Goal: Transaction & Acquisition: Purchase product/service

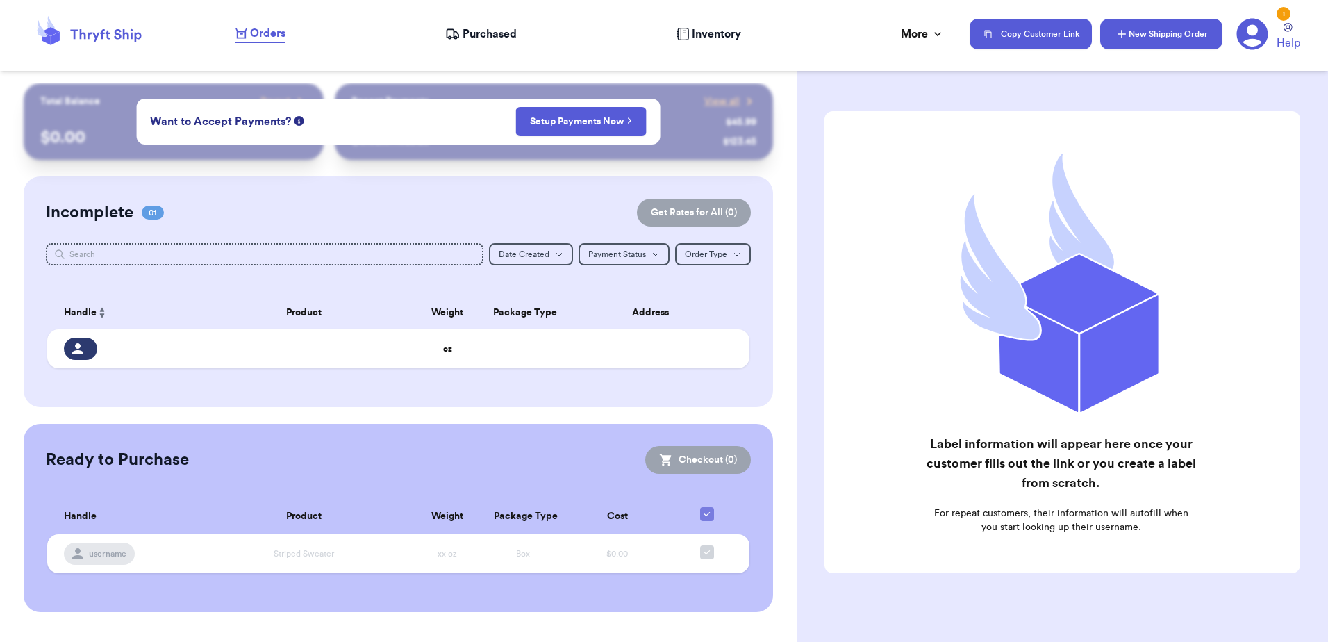
click at [1153, 34] on button "New Shipping Order" at bounding box center [1161, 34] width 122 height 31
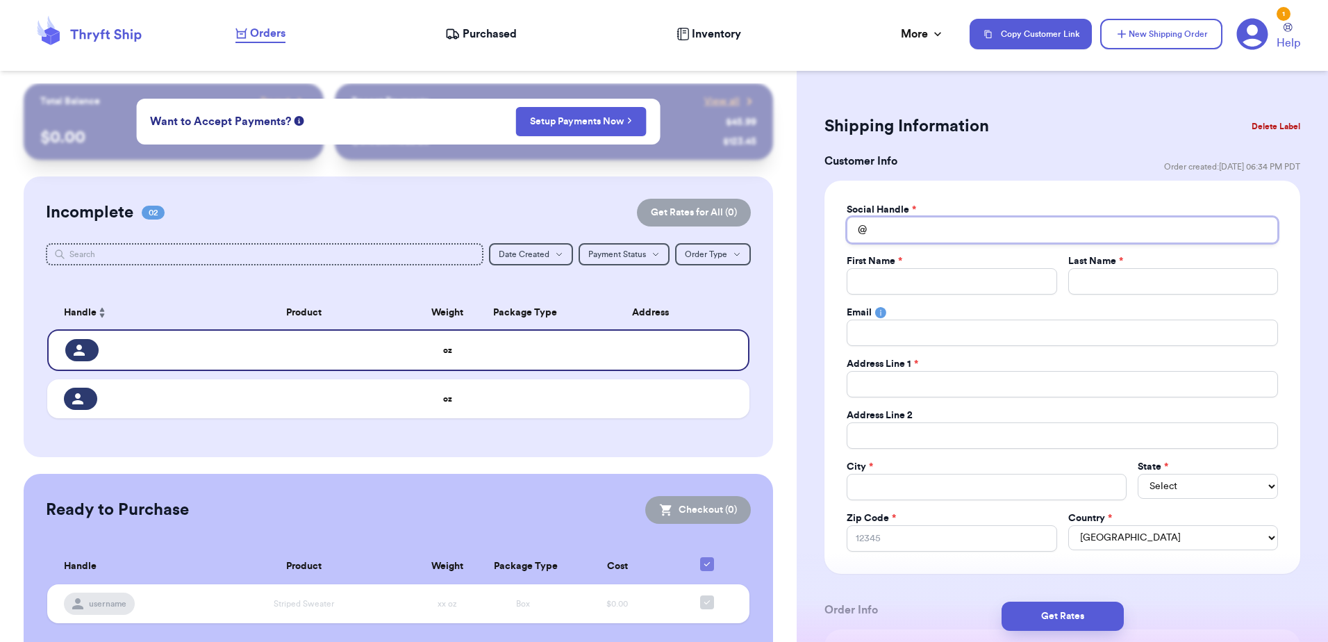
click at [930, 231] on input "Total Amount Paid" at bounding box center [1062, 230] width 431 height 26
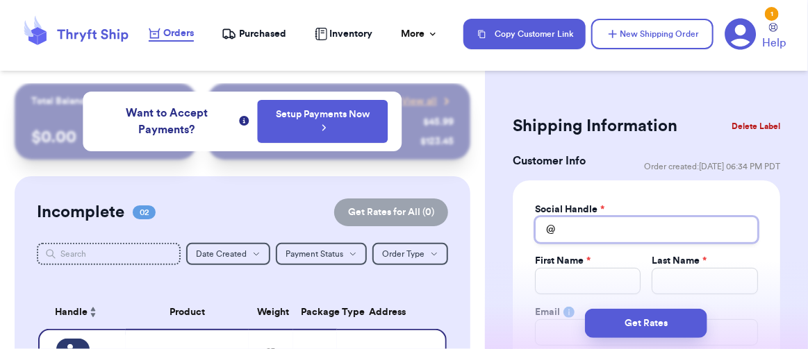
click at [589, 221] on input "Total Amount Paid" at bounding box center [646, 230] width 223 height 26
paste input "HannahRust"
type input "HannahRust"
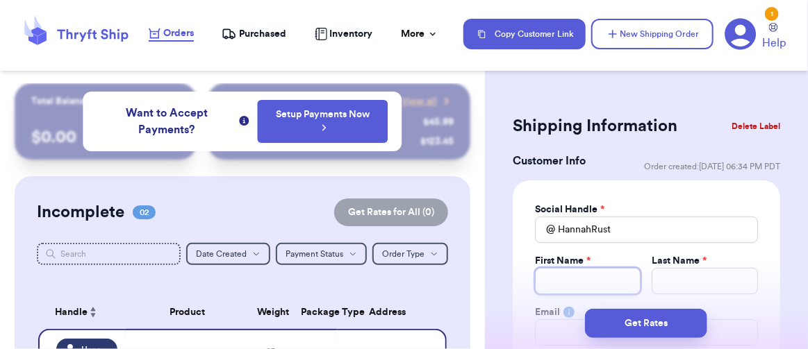
click at [582, 283] on input "Total Amount Paid" at bounding box center [588, 281] width 106 height 26
type input "H"
type input "Ha"
type input "[PERSON_NAME]"
type input "Han n"
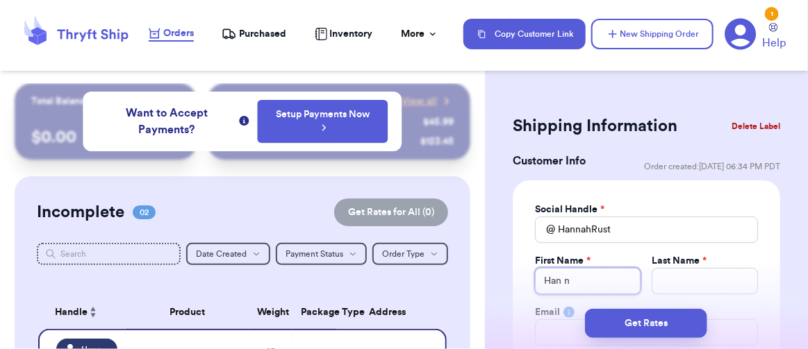
type input "Han na"
type input "[PERSON_NAME]"
type input "Han na"
type input "Han n"
type input "[PERSON_NAME]"
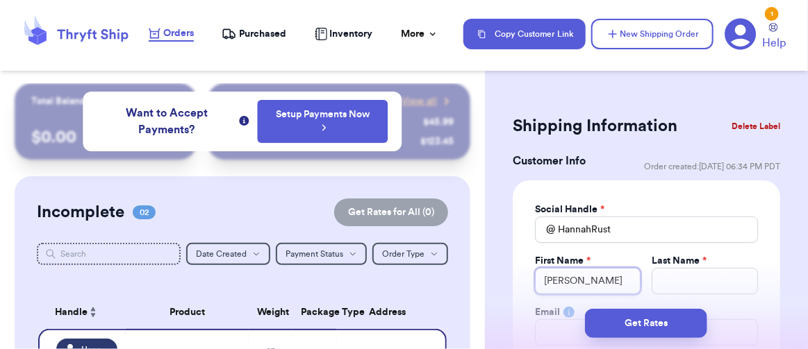
type input "[PERSON_NAME]"
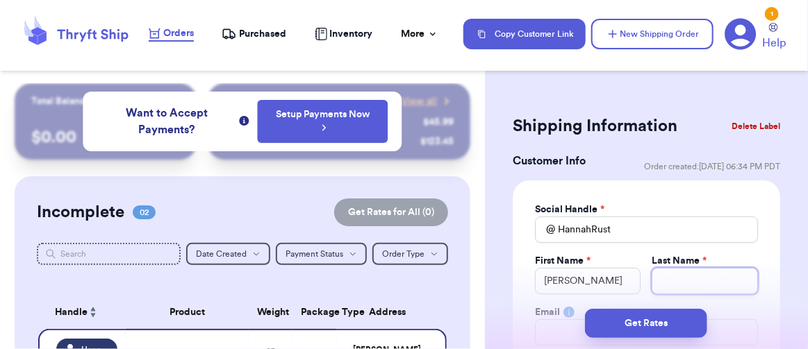
type input "R"
type input "Ru"
type input "Rus"
type input "Rust"
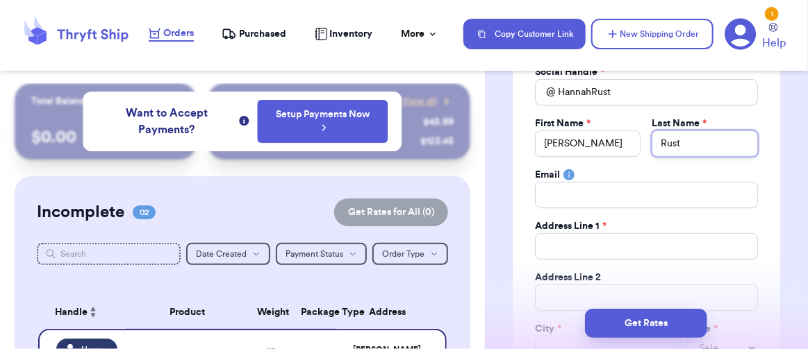
scroll to position [139, 0]
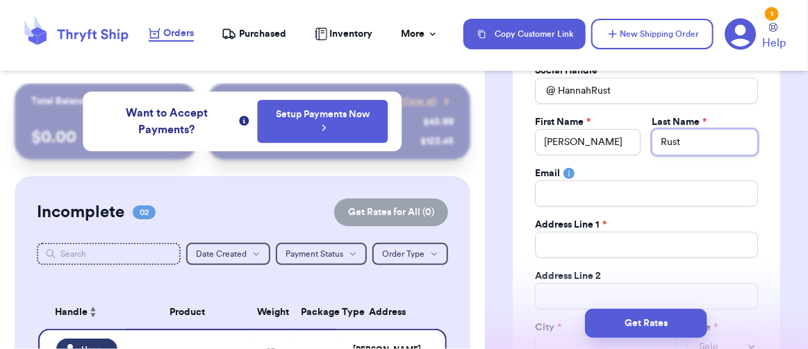
type input "Rust"
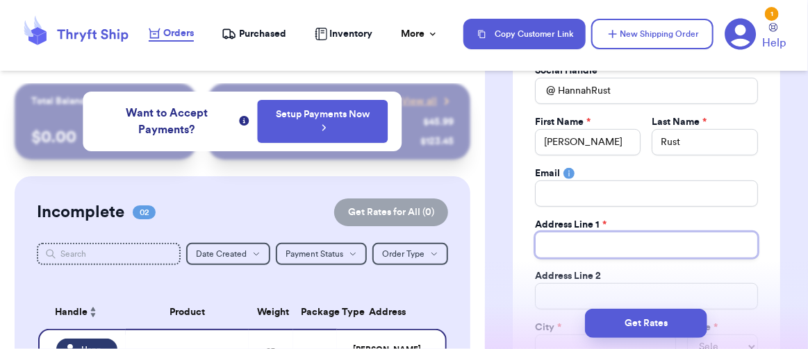
click at [607, 245] on input "Total Amount Paid" at bounding box center [646, 245] width 223 height 26
type input "2"
type input "22"
type input "229"
type input "2293"
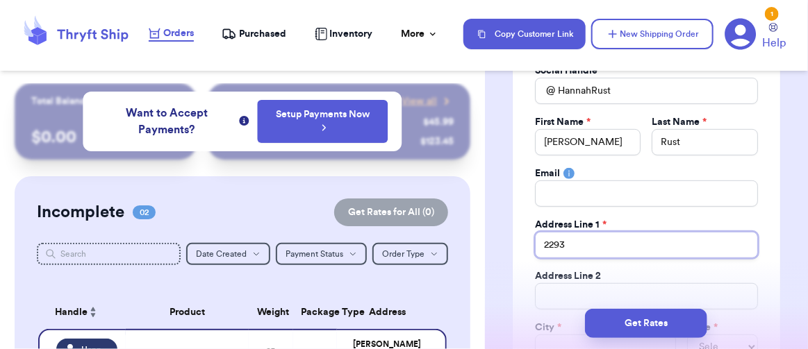
type input "2293"
type input "2293 F"
type input "2293 FM"
type input "2293 FM 2"
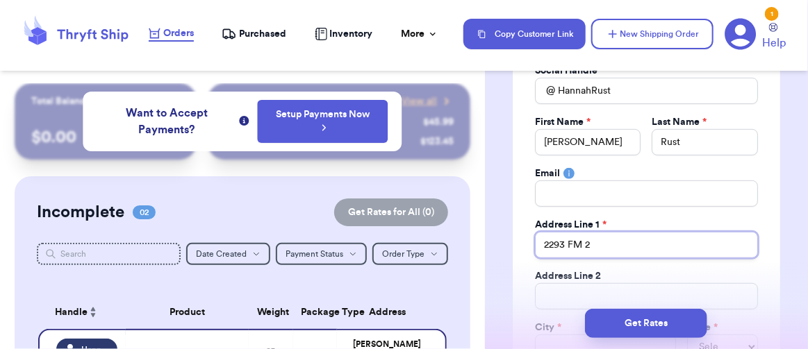
type input "2293 FM 22"
type input "2293 FM 226"
type input "2293 FM 2264"
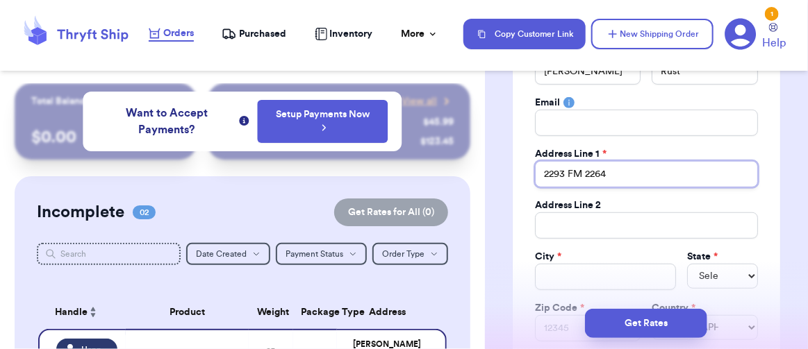
scroll to position [278, 0]
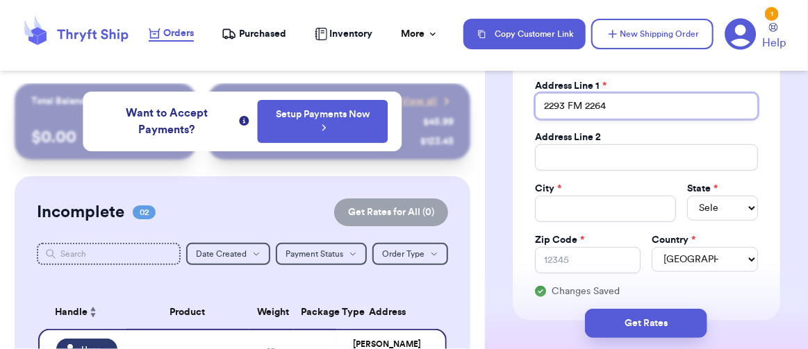
type input "2293 FM 2264"
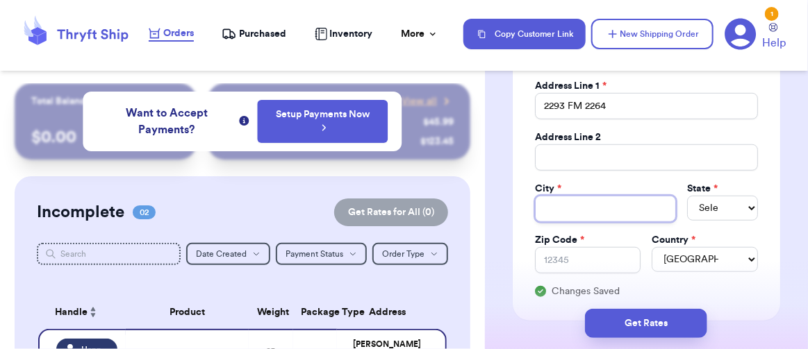
click at [586, 199] on input "Total Amount Paid" at bounding box center [605, 209] width 141 height 26
type input "D"
type input "De"
type input "Dec"
type input "Deca"
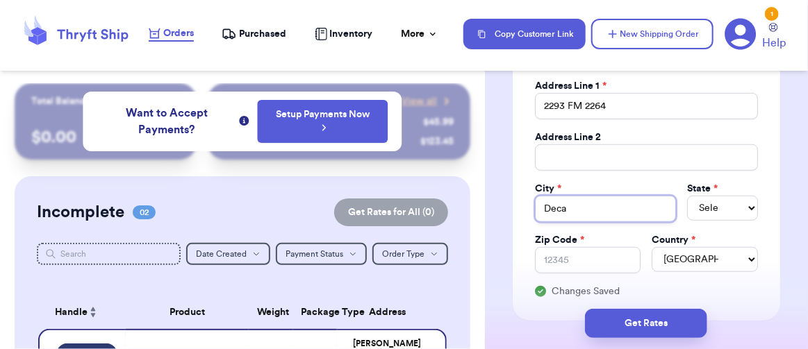
type input "Decat"
type input "Decatu"
type input "Decatur"
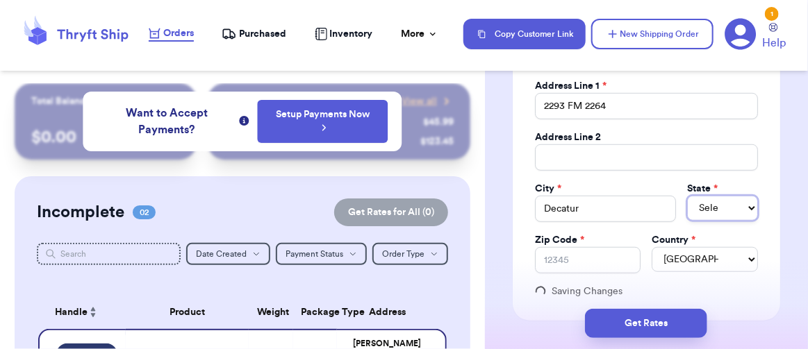
click at [721, 196] on select "Select AL AK AZ AR CA CO [GEOGRAPHIC_DATA] DE DC [GEOGRAPHIC_DATA] [GEOGRAPHIC_…" at bounding box center [722, 208] width 71 height 25
select select "[GEOGRAPHIC_DATA]"
click at [687, 196] on select "Select AL AK AZ AR CA CO [GEOGRAPHIC_DATA] DE DC [GEOGRAPHIC_DATA] [GEOGRAPHIC_…" at bounding box center [722, 208] width 71 height 25
click at [604, 261] on input "Zip Code *" at bounding box center [588, 260] width 106 height 26
type input "7"
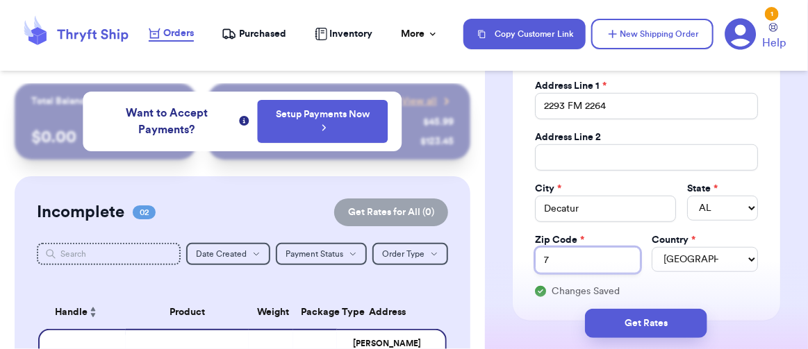
type input "76"
type input "762"
type input "7623"
type input "76234"
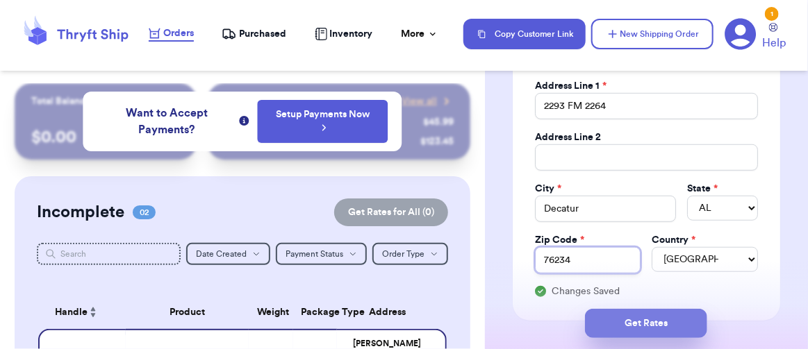
type input "76234"
click at [661, 325] on button "Get Rates" at bounding box center [646, 323] width 122 height 29
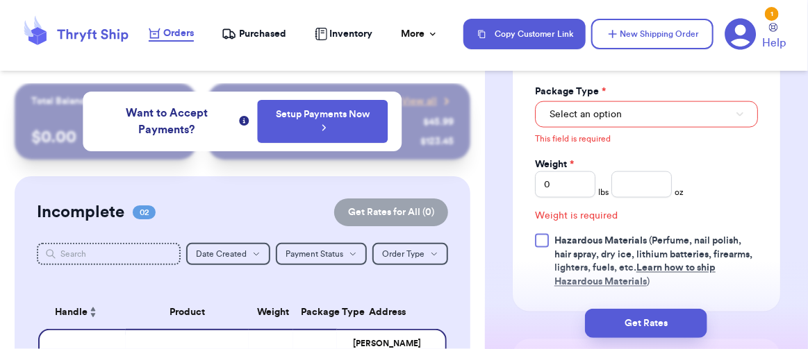
scroll to position [695, 0]
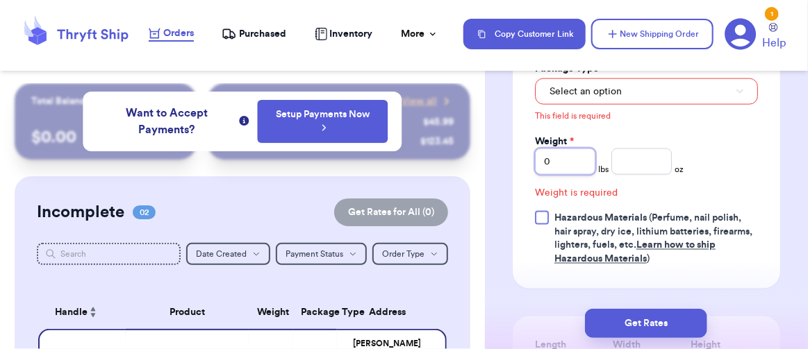
click at [573, 170] on input "0" at bounding box center [565, 162] width 60 height 26
click at [654, 172] on input "number" at bounding box center [641, 162] width 60 height 26
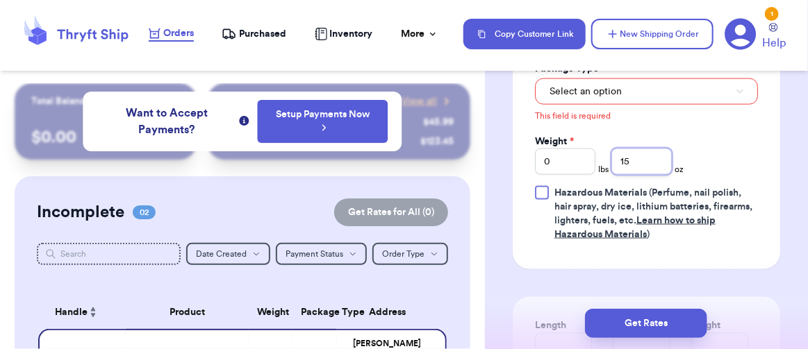
type input "15"
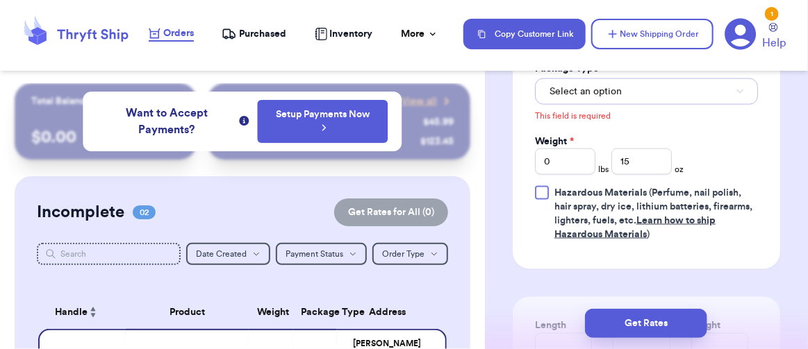
click at [633, 104] on button "Select an option" at bounding box center [646, 92] width 223 height 26
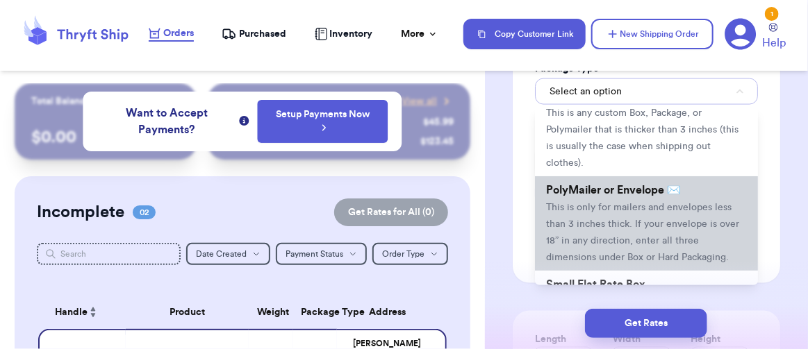
scroll to position [69, 0]
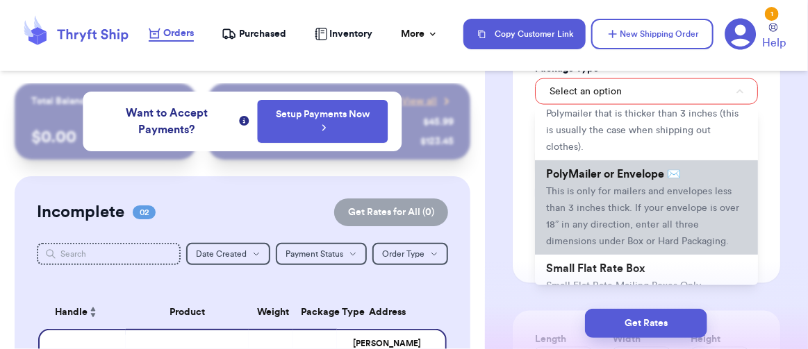
click at [621, 200] on span "This is only for mailers and envelopes less than 3 inches thick. If your envelo…" at bounding box center [642, 217] width 193 height 60
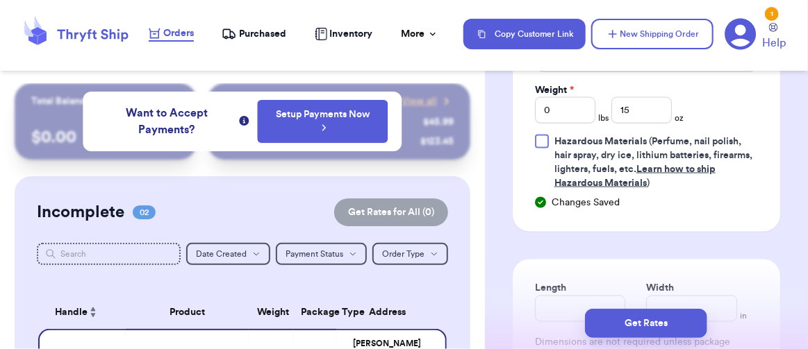
scroll to position [695, 0]
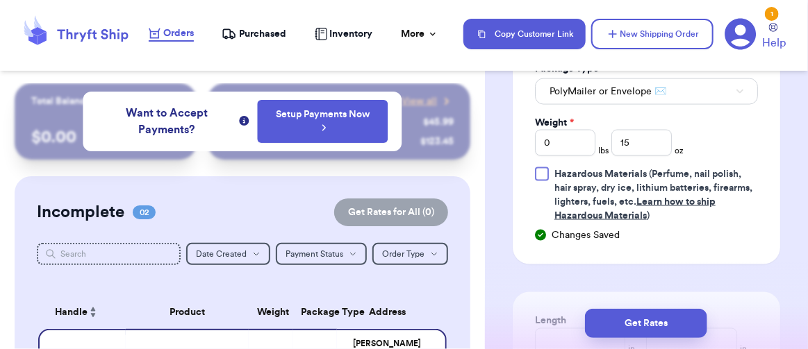
click at [734, 144] on div "Print item name on label Print username on label Package Type * PolyMailer or E…" at bounding box center [646, 123] width 223 height 200
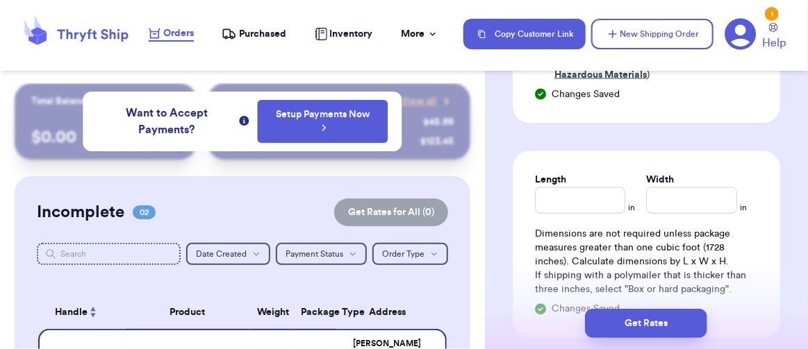
scroll to position [904, 0]
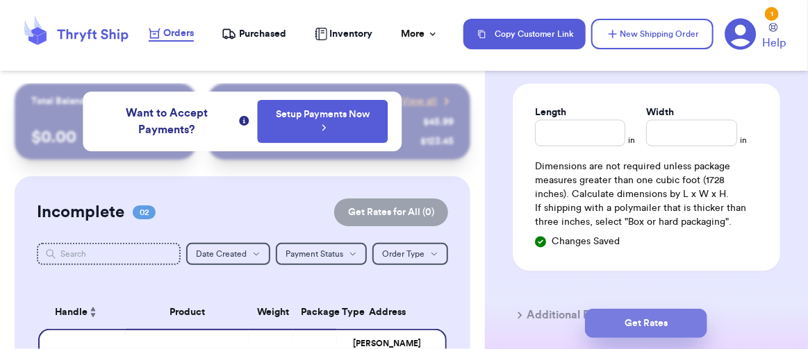
click at [664, 318] on button "Get Rates" at bounding box center [646, 323] width 122 height 29
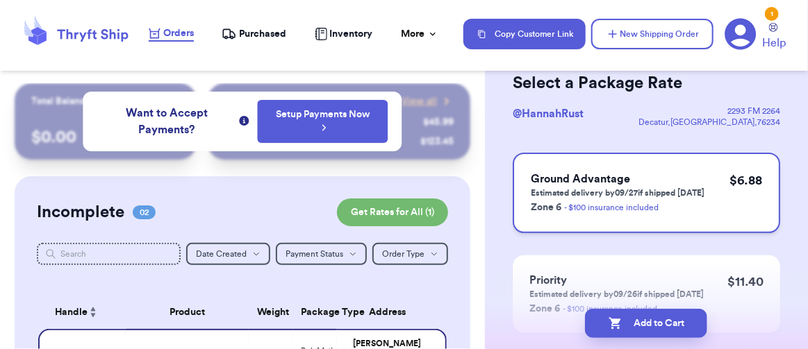
scroll to position [0, 0]
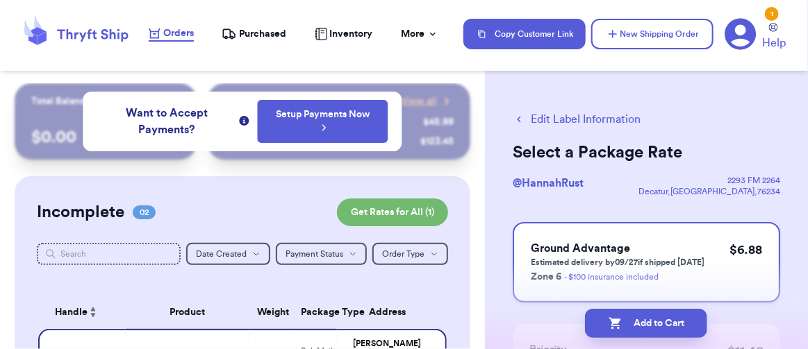
click at [718, 260] on div "Ground Advantage Estimated delivery by 09/27 if shipped [DATE] Zone 6 - $100 in…" at bounding box center [646, 262] width 267 height 81
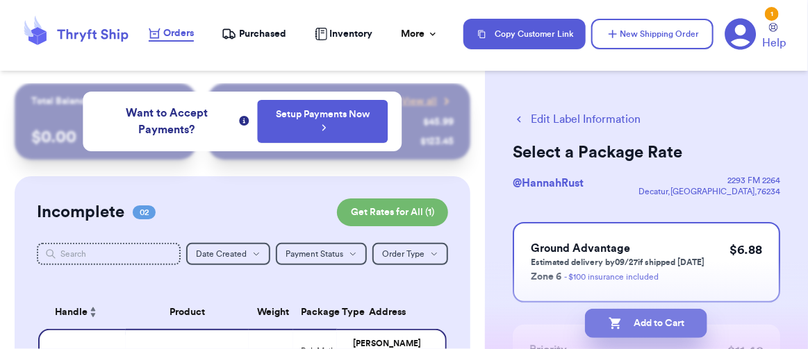
click at [671, 329] on button "Add to Cart" at bounding box center [646, 323] width 122 height 29
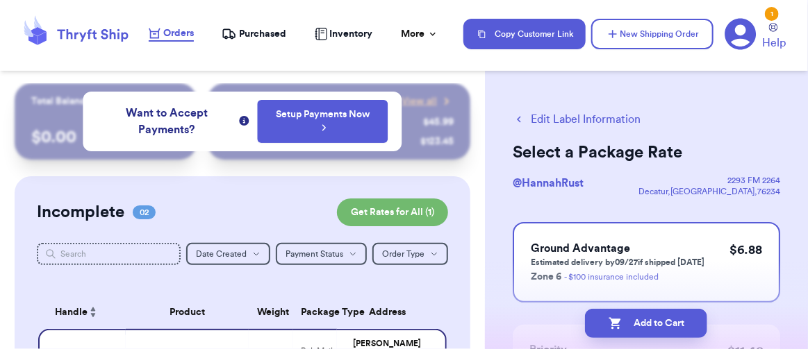
checkbox input "true"
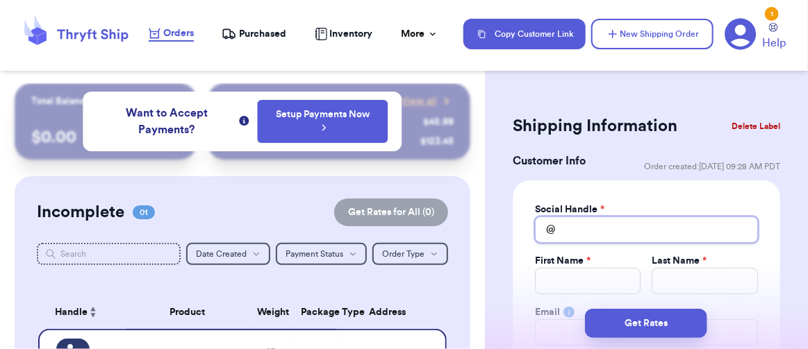
click at [616, 227] on input "Total Amount Paid" at bounding box center [646, 230] width 223 height 26
type input "S"
type input "SD"
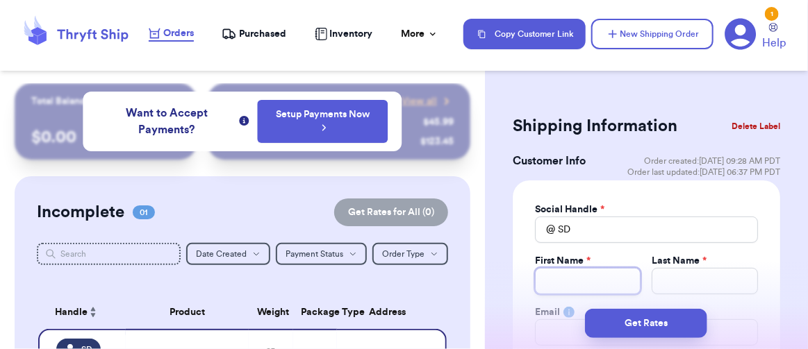
click at [554, 271] on input "Total Amount Paid" at bounding box center [588, 281] width 106 height 26
click at [579, 279] on input "Total Amount Paid" at bounding box center [588, 281] width 106 height 26
type input "S"
type input "Sa"
type input "[PERSON_NAME]"
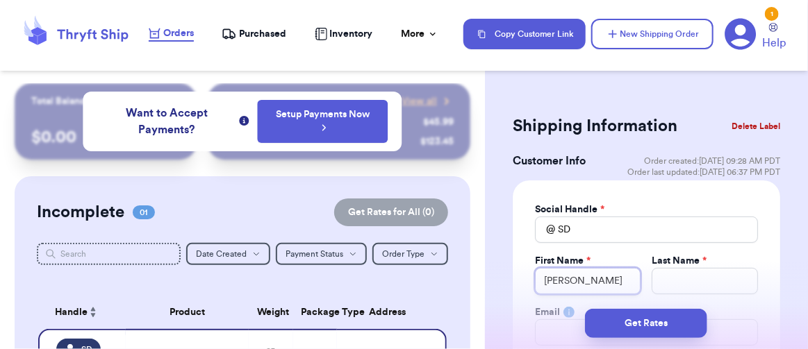
type input "Sama"
type input "Saman"
type input "[PERSON_NAME]"
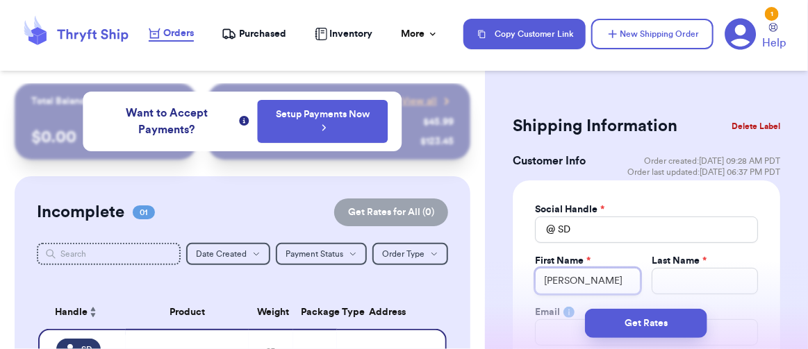
type input "[PERSON_NAME]"
type input "D"
type input "Da"
type input "Dau"
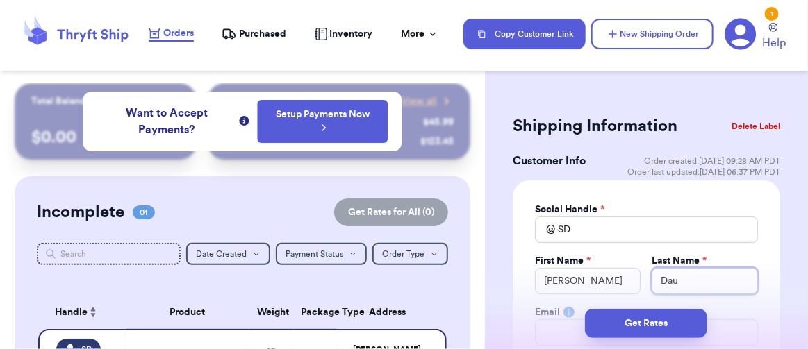
type input "Daug"
type input "Daugh"
type input "Daughe"
type input "Daugher"
type input "Daughert"
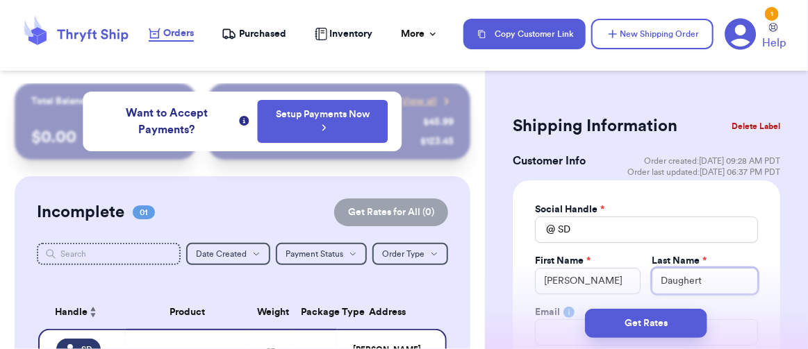
type input "[PERSON_NAME]"
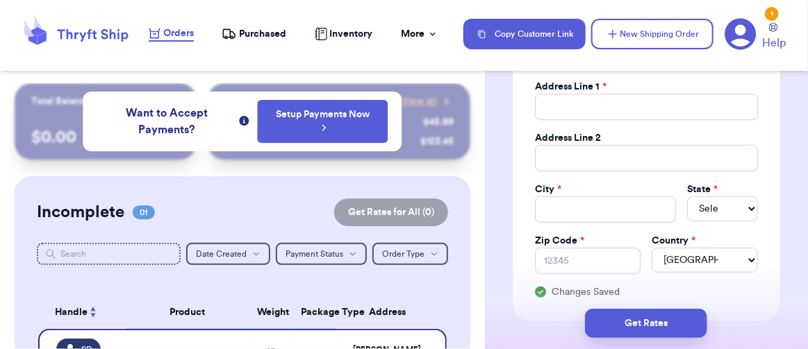
scroll to position [278, 0]
type input "[PERSON_NAME]"
click at [595, 113] on input "Total Amount Paid" at bounding box center [646, 106] width 223 height 26
type input "1"
type input "15"
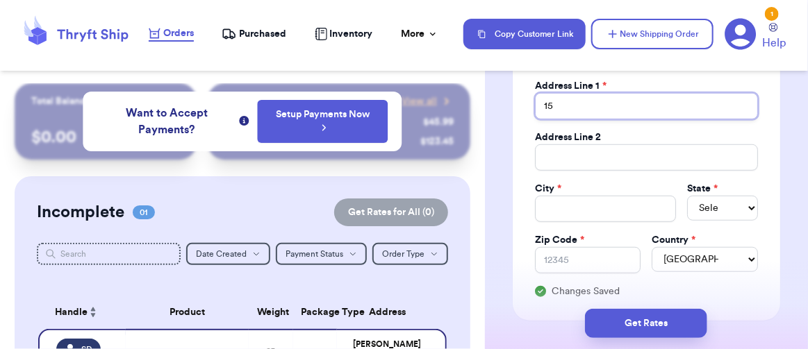
type input "151"
type input "1511"
type input "1511 C"
type input "1511 Co"
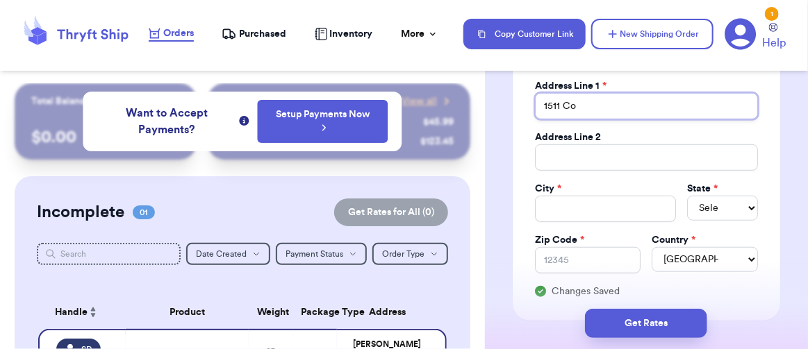
type input "1511 Cou"
type input "1511 Coun"
type input "1511 Count"
type input "1511 County"
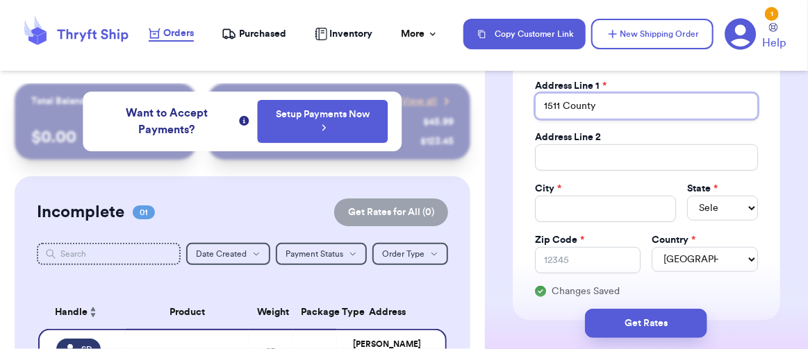
type input "1511 County R"
type input "1511 County Ro"
type input "1511 [GEOGRAPHIC_DATA]"
type input "[STREET_ADDRESS]"
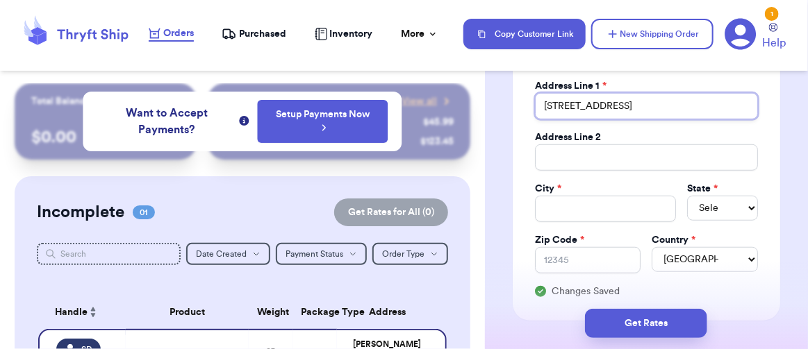
type input "[STREET_ADDRESS]"
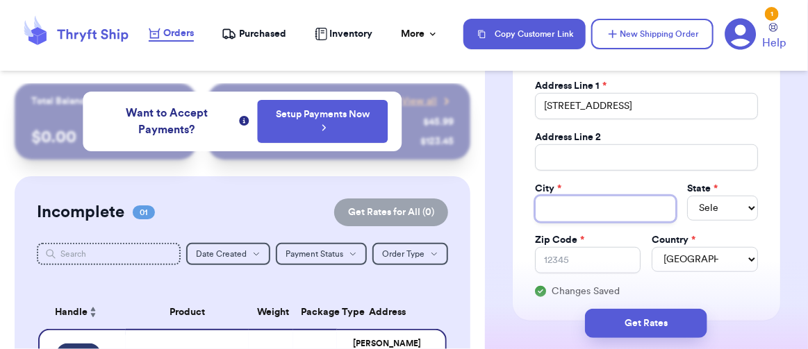
type input "a"
type input "aL"
type input "aLL"
type input "[MEDICAL_DATA]"
type input "aLL"
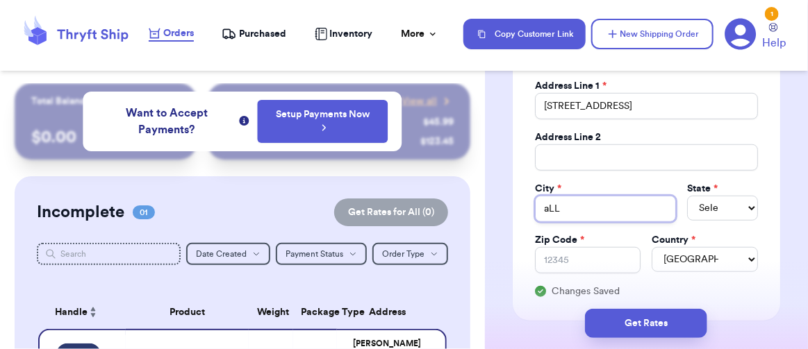
type input "aL"
type input "a"
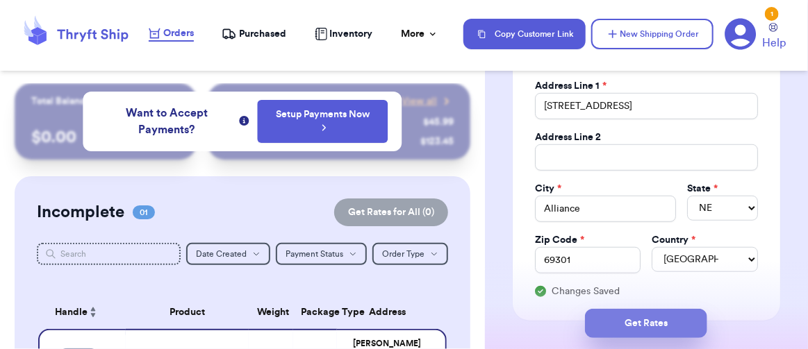
click at [642, 318] on button "Get Rates" at bounding box center [646, 323] width 122 height 29
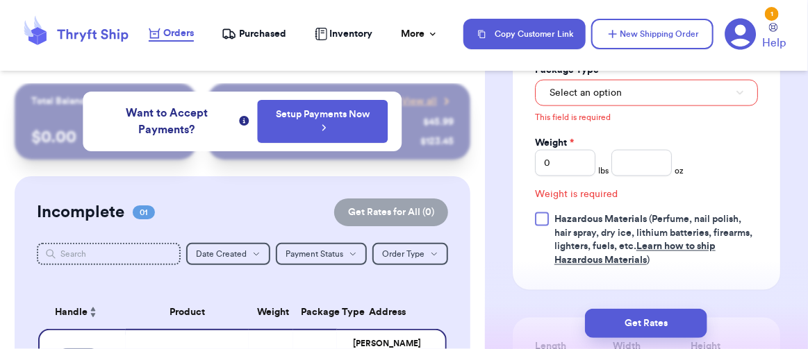
scroll to position [695, 0]
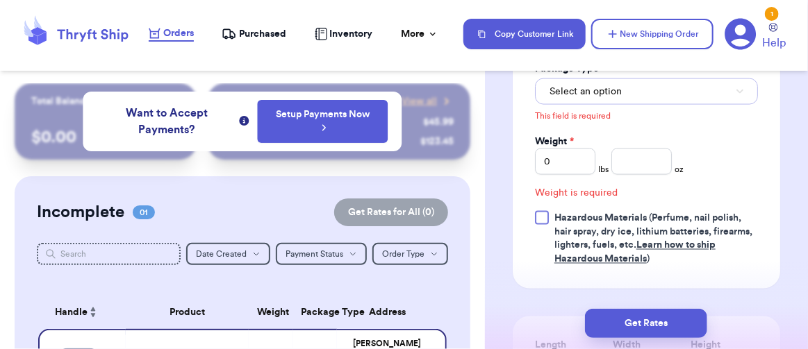
click at [633, 105] on button "Select an option" at bounding box center [646, 92] width 223 height 26
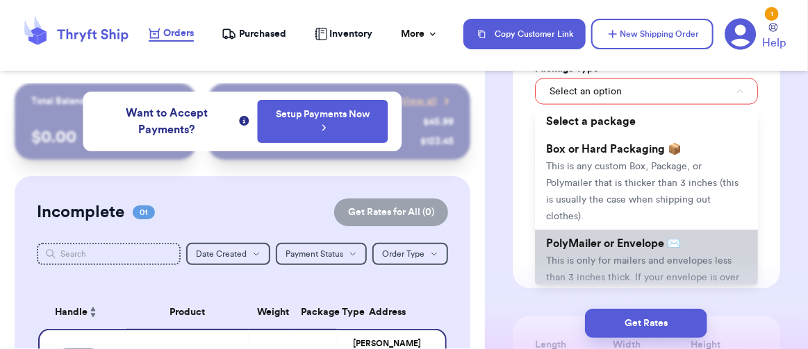
click at [600, 249] on span "PolyMailer or Envelope ✉️" at bounding box center [613, 243] width 135 height 11
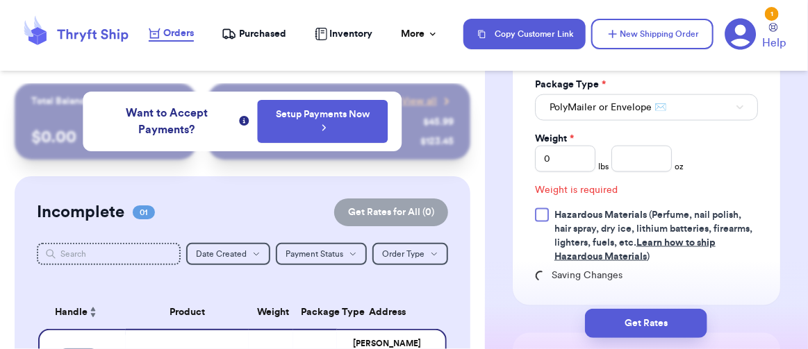
scroll to position [677, 0]
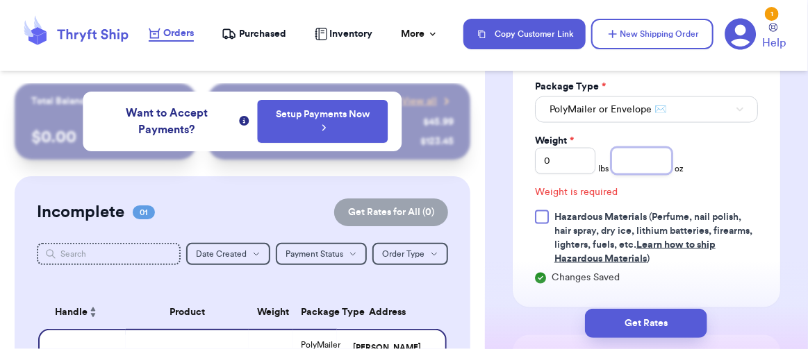
click at [646, 174] on input "number" at bounding box center [641, 161] width 60 height 26
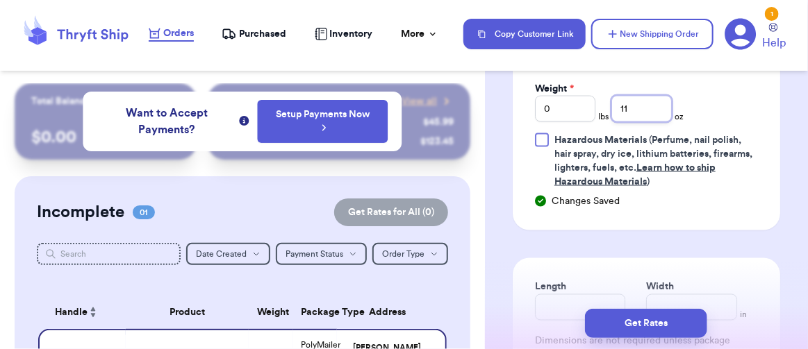
scroll to position [747, 0]
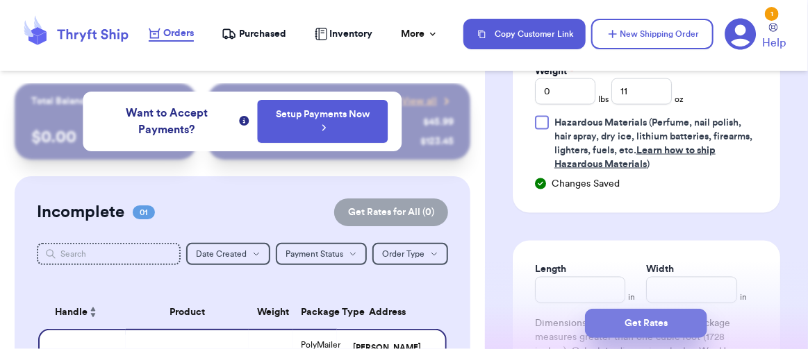
click at [652, 326] on button "Get Rates" at bounding box center [646, 323] width 122 height 29
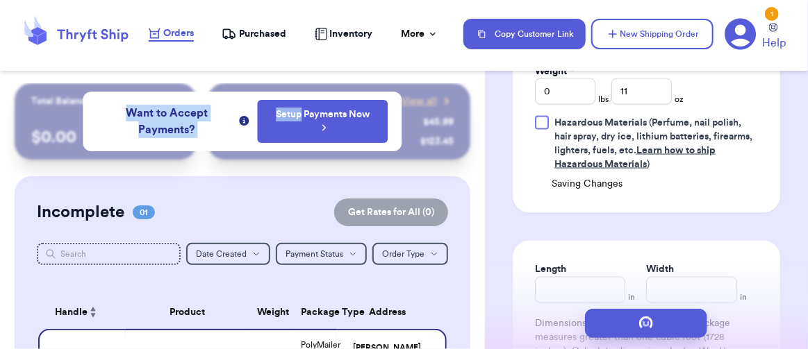
click at [449, 155] on div "Total Balance Payout $ 0.00 Recent Payments View all @ fashionista $ 45.99 @ sn…" at bounding box center [243, 121] width 456 height 76
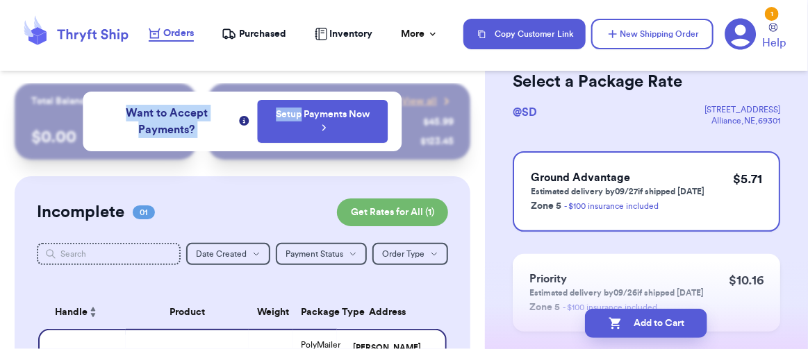
scroll to position [139, 0]
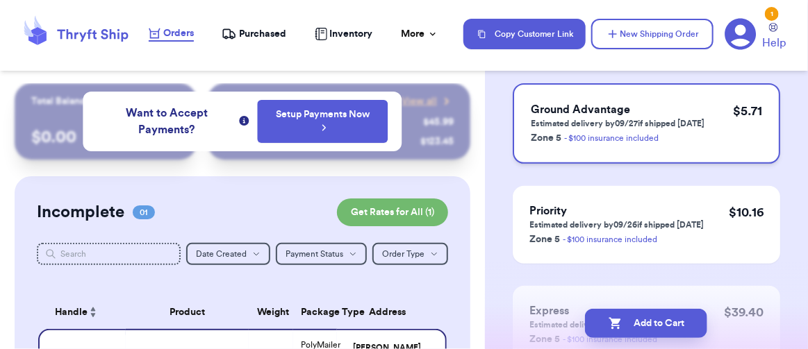
click at [639, 124] on p "Estimated delivery by 09/27 if shipped [DATE]" at bounding box center [618, 123] width 174 height 11
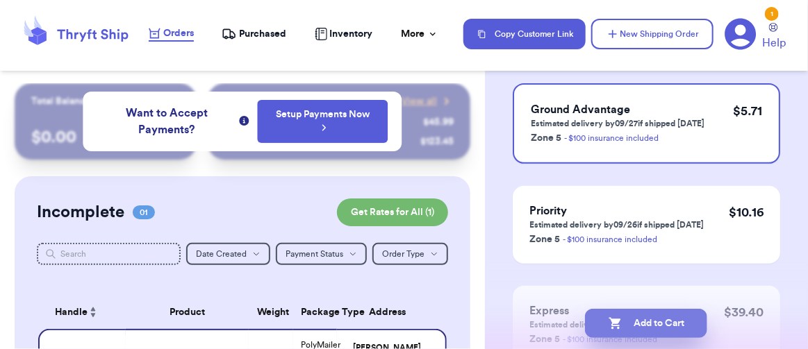
click at [673, 327] on button "Add to Cart" at bounding box center [646, 323] width 122 height 29
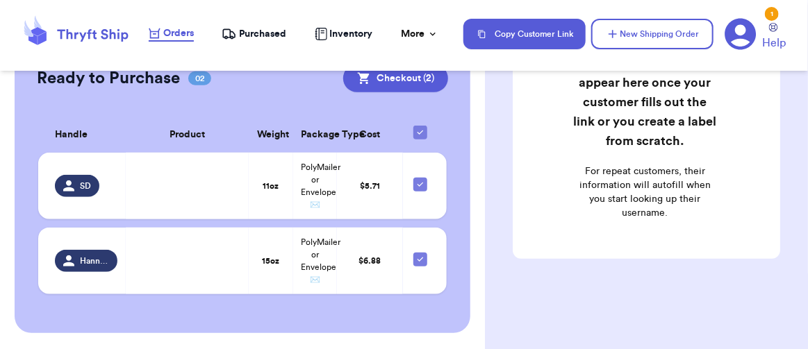
scroll to position [312, 0]
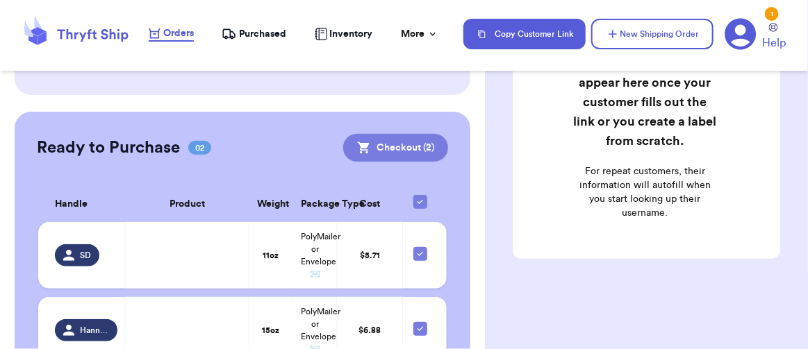
click at [397, 145] on button "Checkout ( 2 )" at bounding box center [395, 148] width 105 height 28
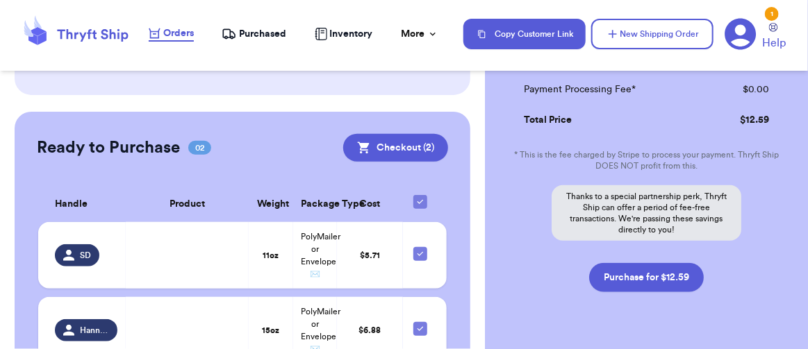
scroll to position [365, 0]
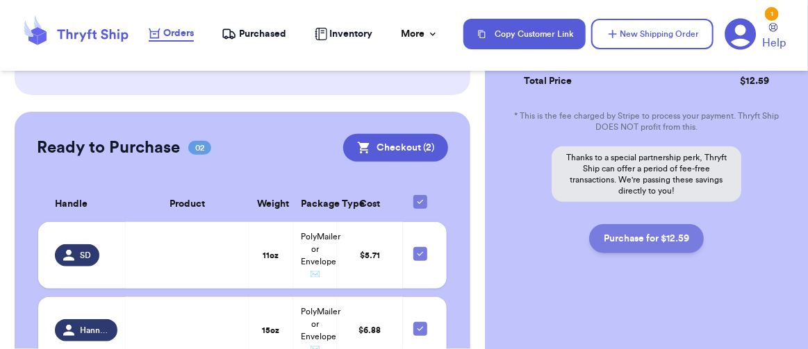
click at [664, 240] on button "Purchase for $12.59" at bounding box center [646, 238] width 115 height 29
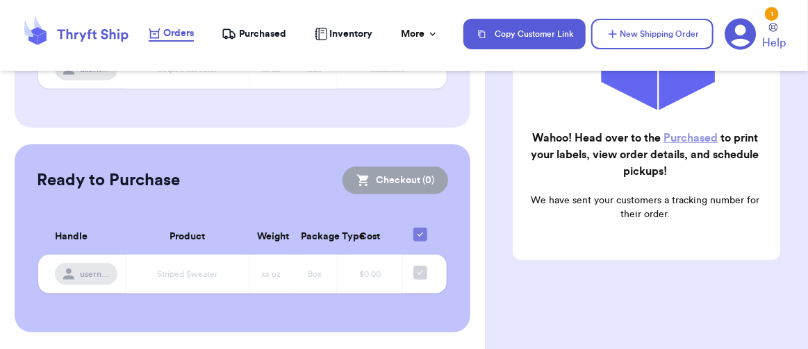
scroll to position [279, 0]
